Goal: Check status

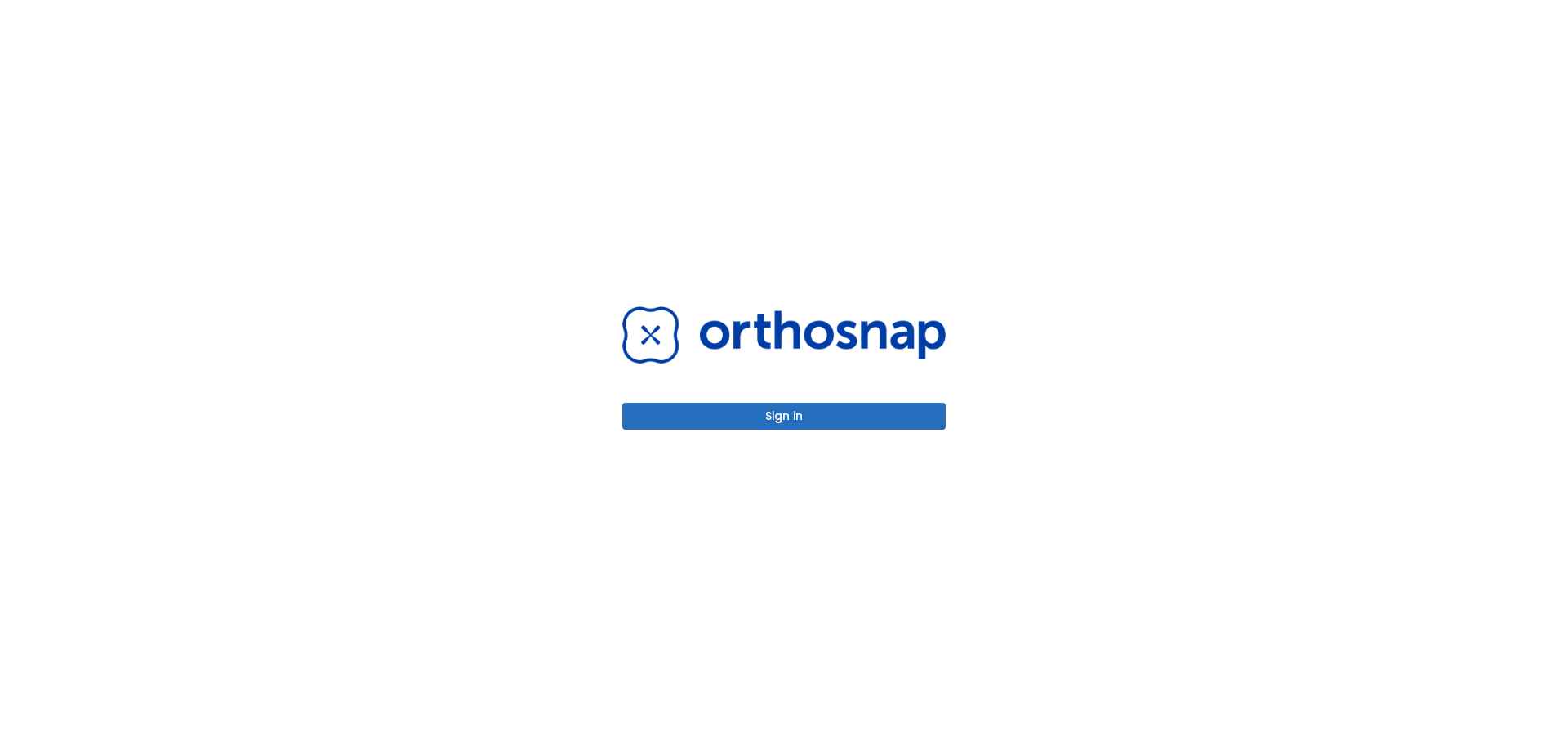
click at [679, 410] on button "Sign in" at bounding box center [784, 416] width 324 height 27
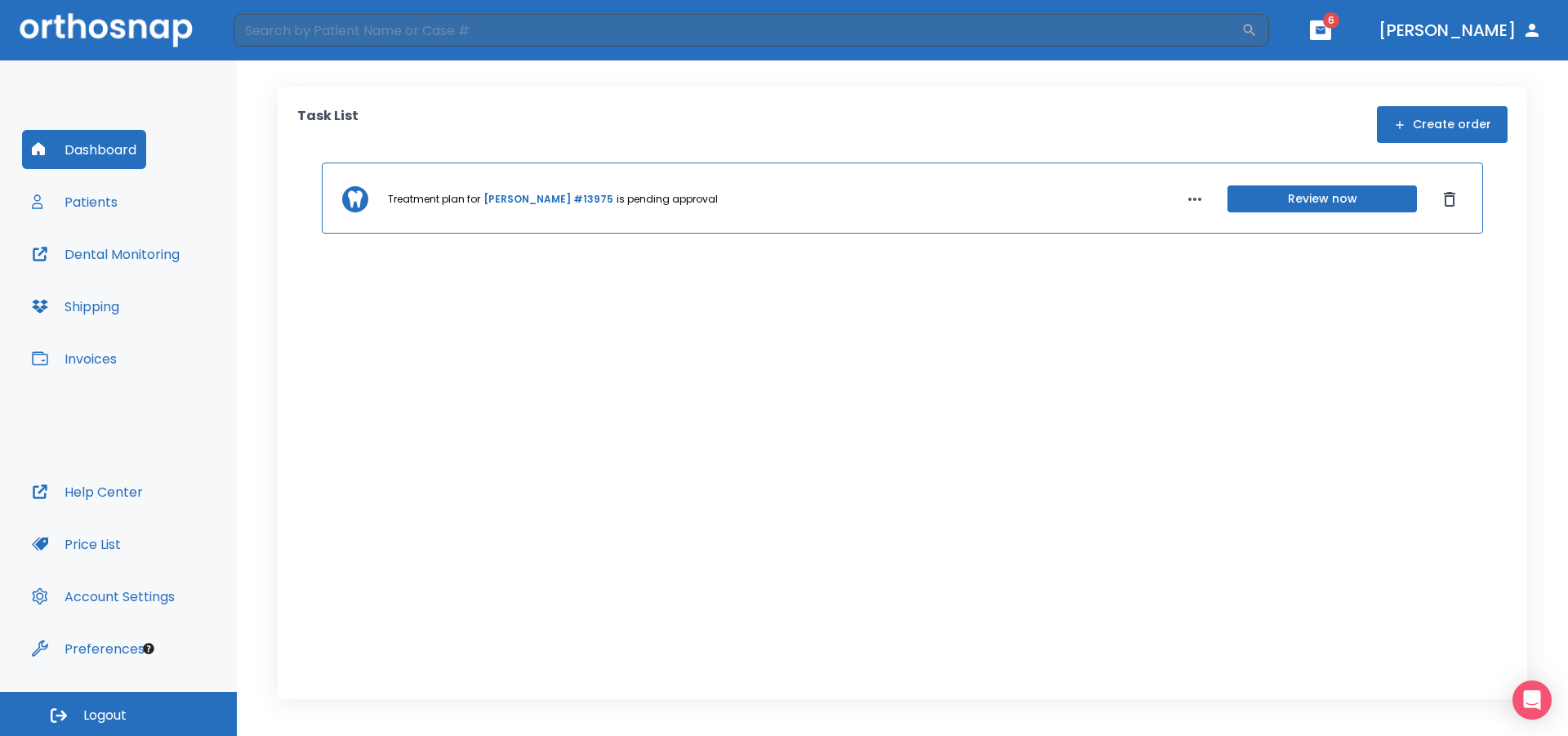
click at [1272, 196] on button "Review now" at bounding box center [1322, 198] width 189 height 27
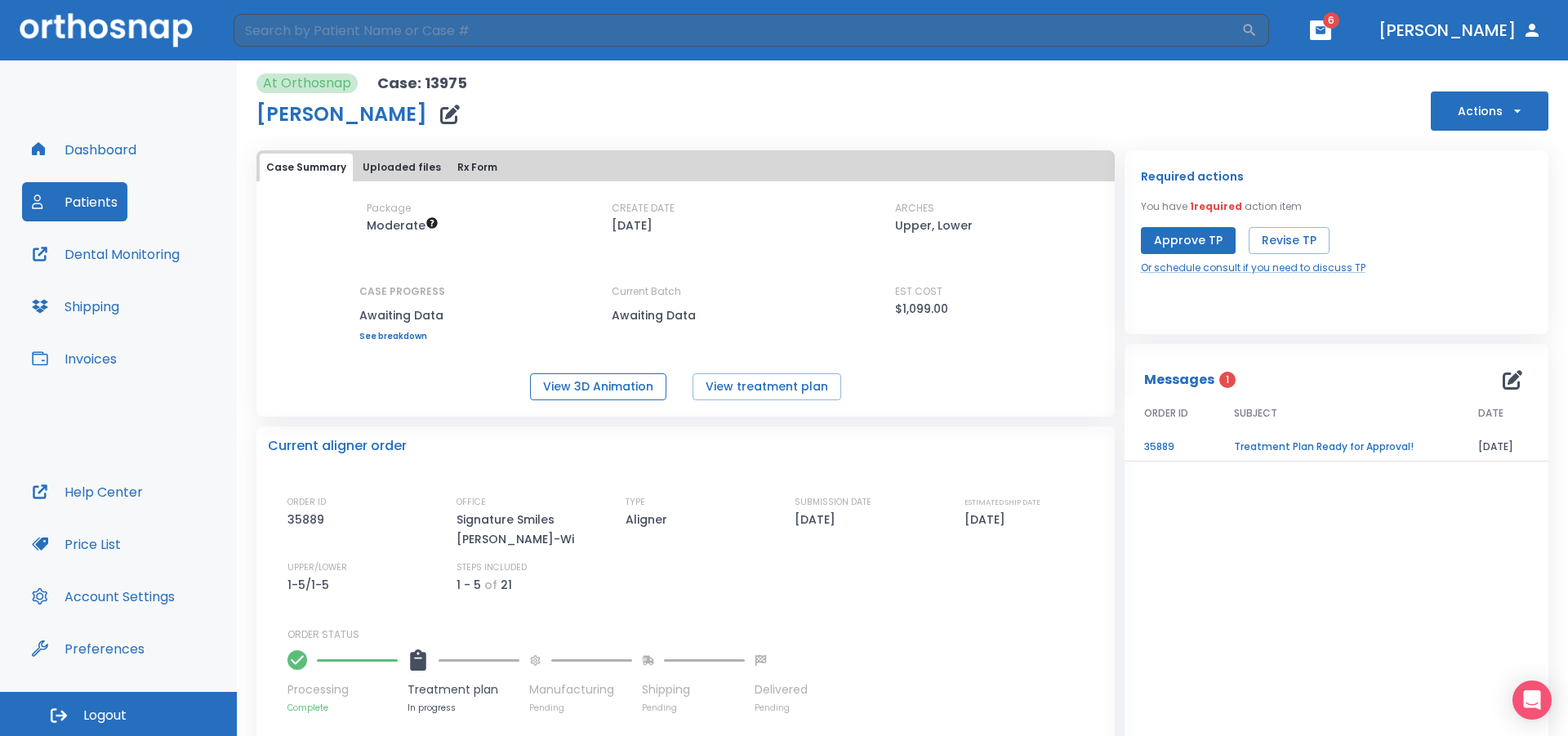
click at [614, 389] on button "View 3D Animation" at bounding box center [598, 387] width 136 height 27
click at [406, 332] on link "See breakdown" at bounding box center [402, 336] width 85 height 10
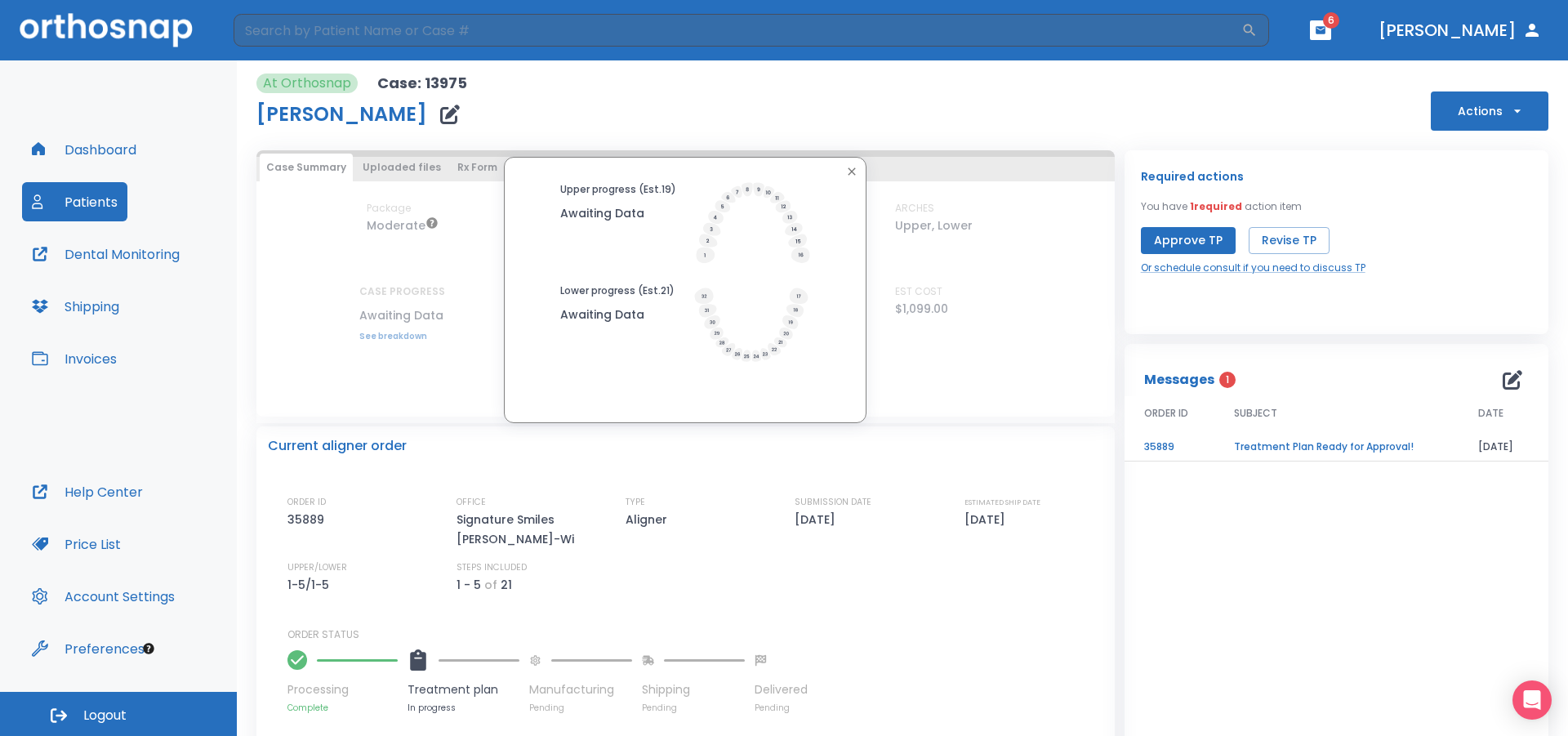
click at [406, 332] on div "Upper progress (Est. 19 ) Awaiting Data Lower progress (Est. 21 ) Awaiting Data" at bounding box center [685, 289] width 858 height 266
click at [341, 335] on div "Upper progress (Est. 19 ) Awaiting Data Lower progress (Est. 21 ) Awaiting Data" at bounding box center [685, 289] width 858 height 266
click at [848, 170] on icon "button" at bounding box center [852, 171] width 7 height 7
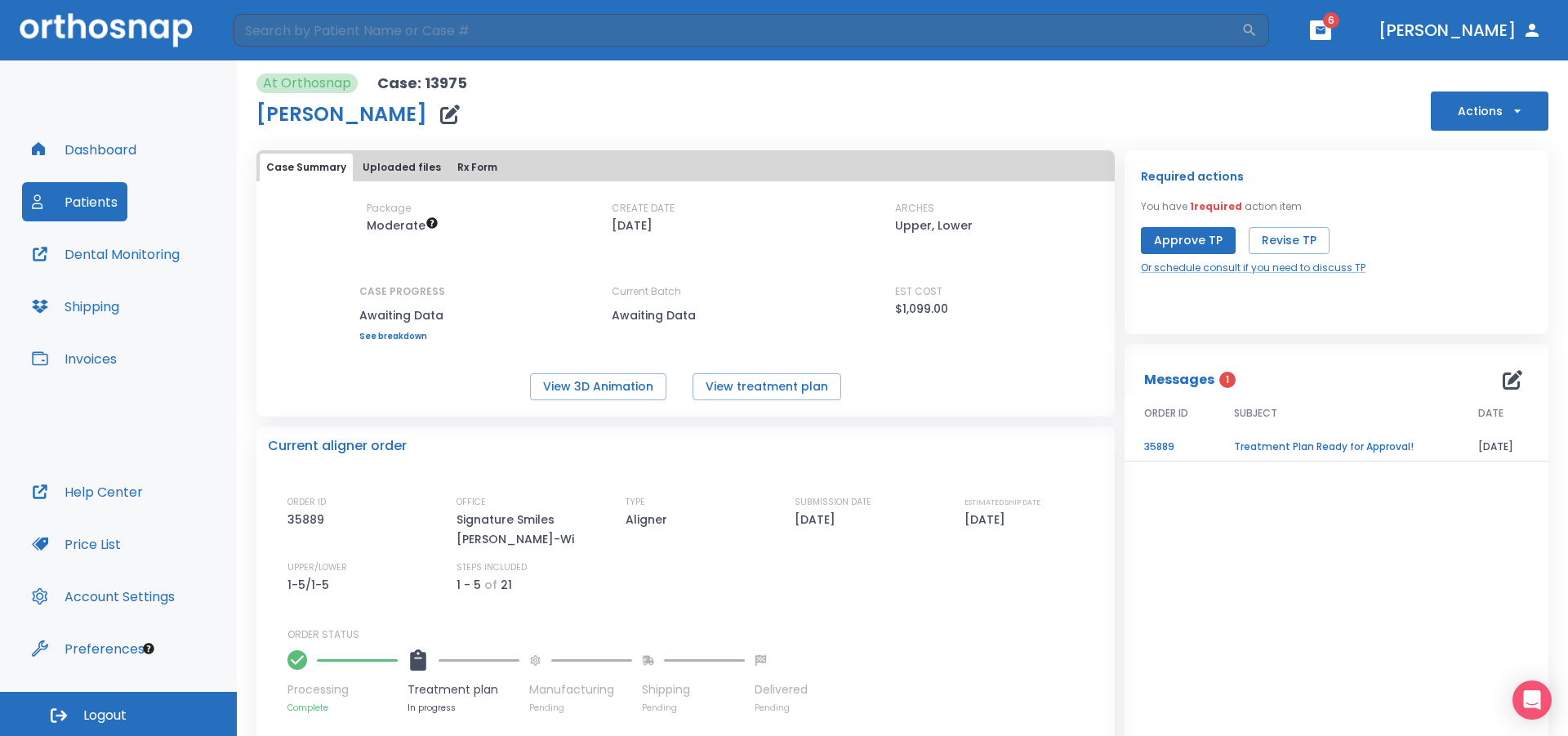
click at [85, 716] on span "Logout" at bounding box center [105, 715] width 44 height 18
